Goal: Complete application form

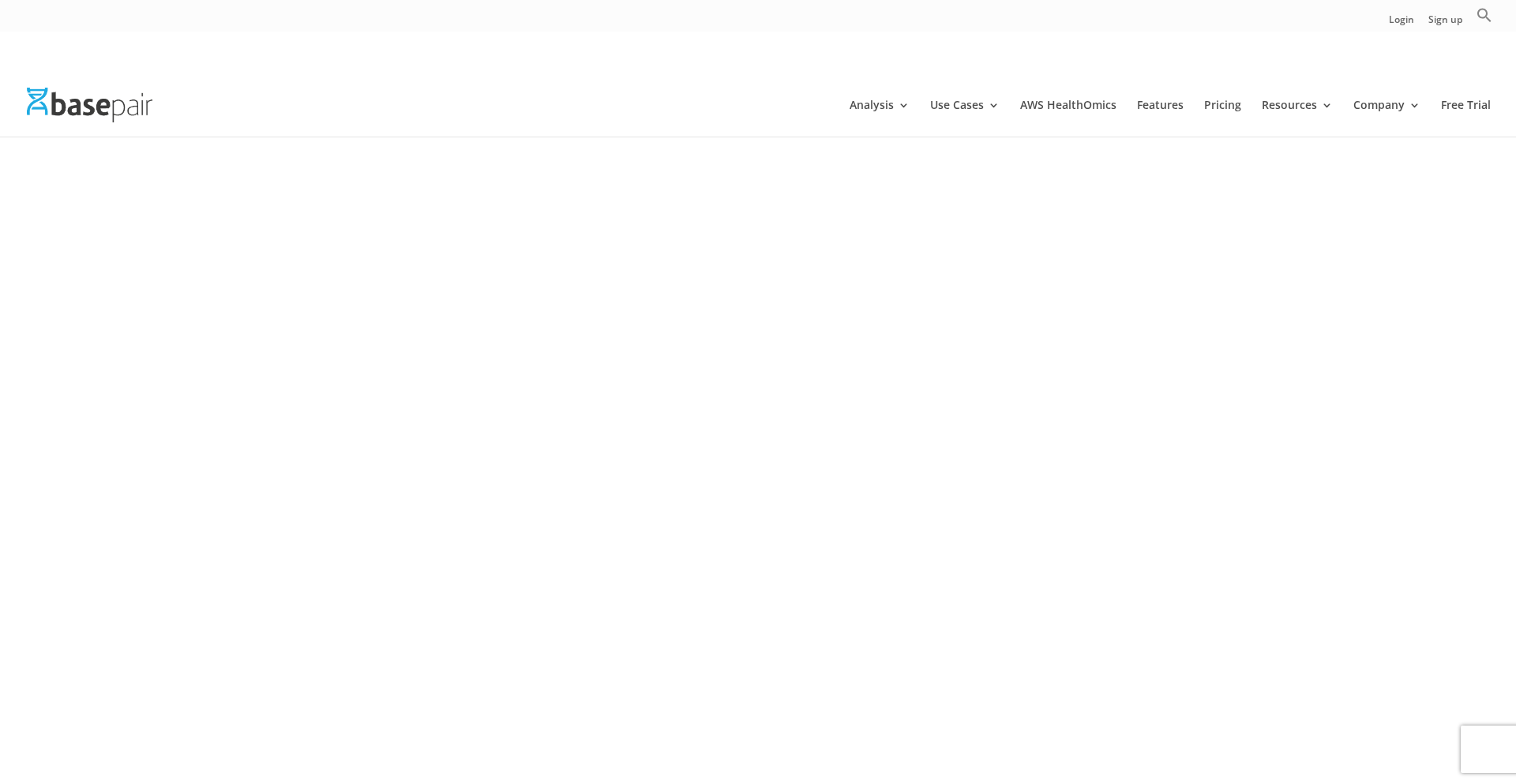
scroll to position [2471, 0]
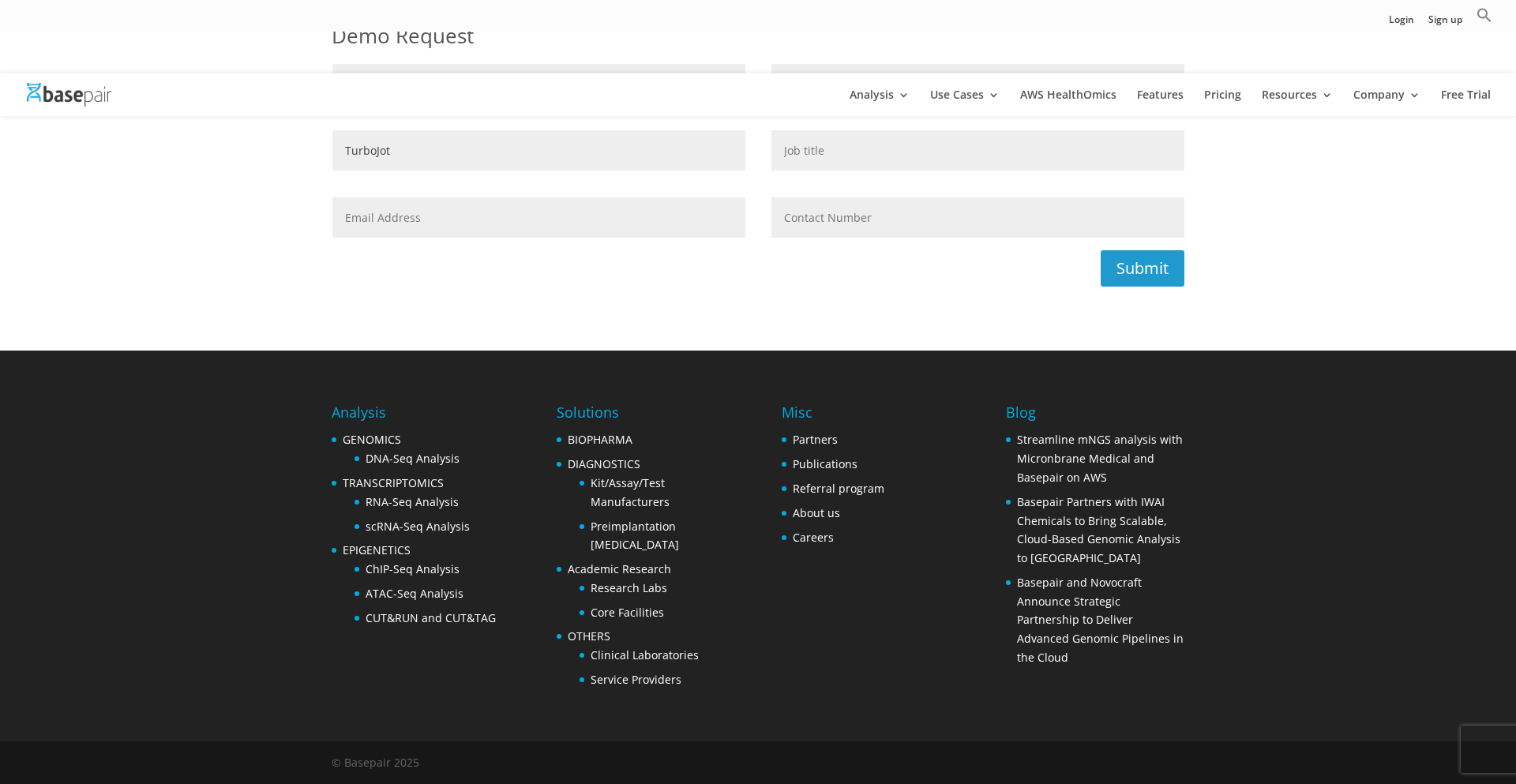
type input "TurboJot"
type input "[PERSON_NAME][EMAIL_ADDRESS][DOMAIN_NAME]"
type input "[PHONE_NUMBER]"
type input "[PERSON_NAME]"
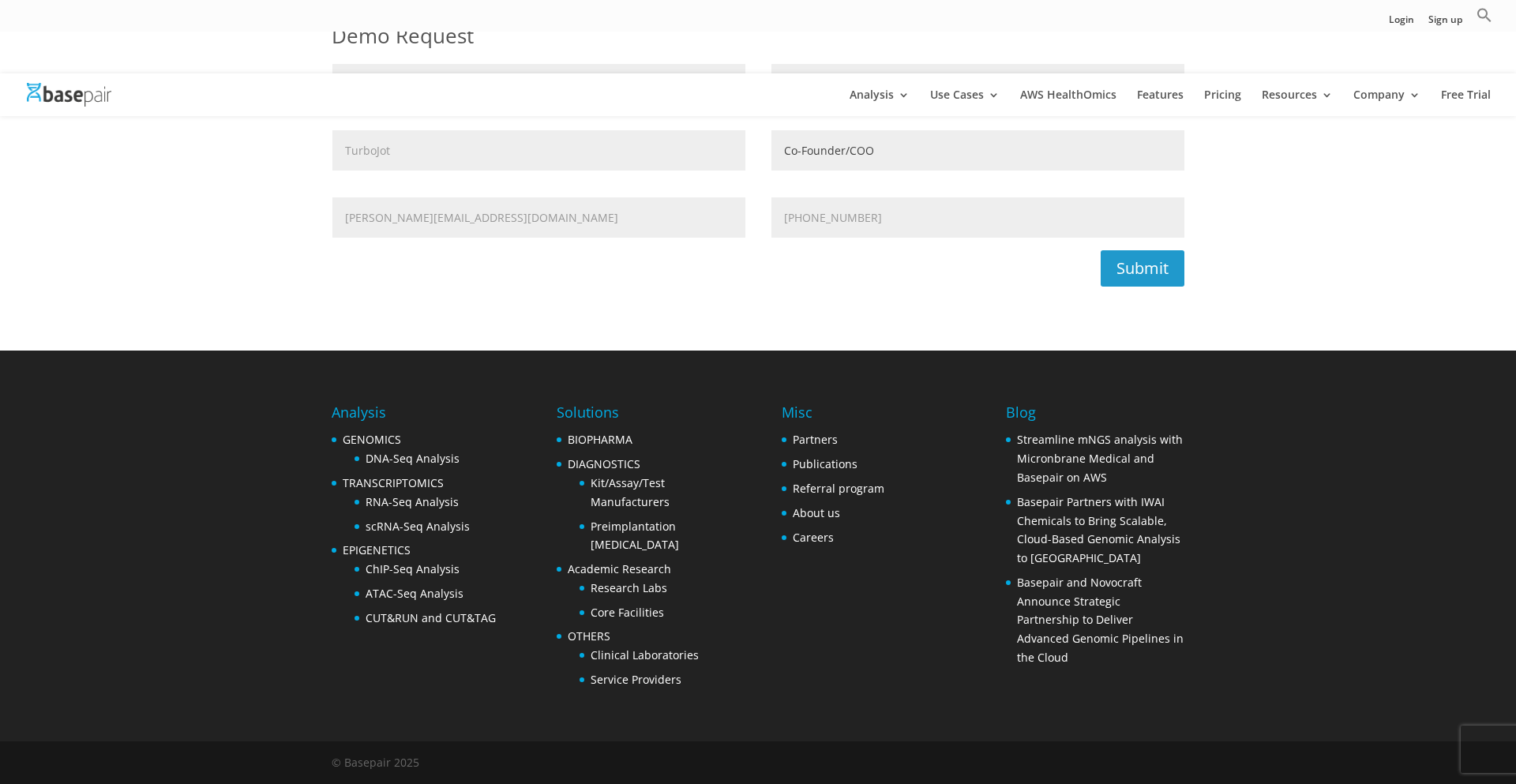
type input "Co-Founder/COO"
click at [0, 0] on span "Search Button" at bounding box center [0, 0] width 0 height 0
